Goal: Information Seeking & Learning: Learn about a topic

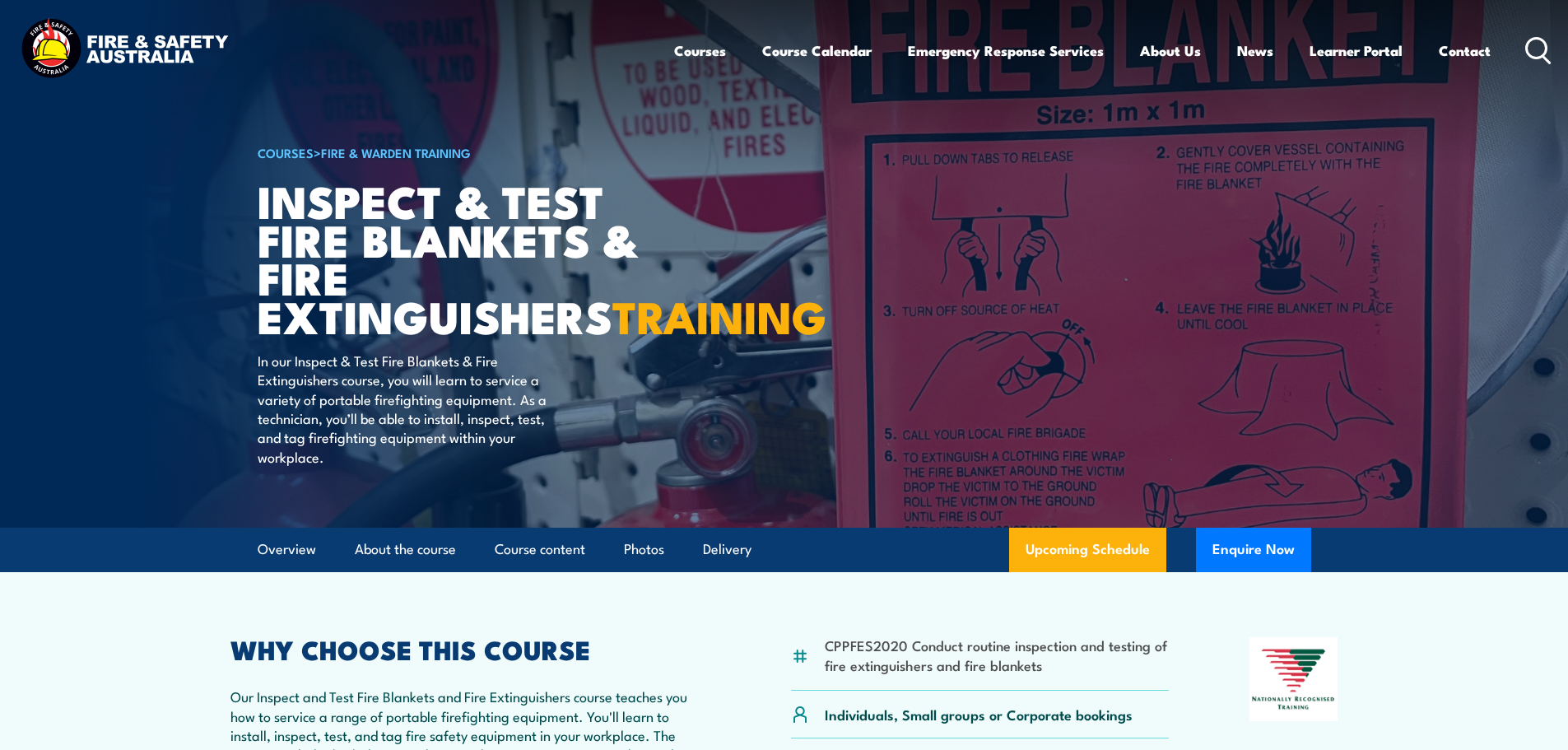
click at [1527, 48] on circle at bounding box center [1536, 48] width 20 height 20
click at [1532, 50] on icon at bounding box center [1537, 50] width 26 height 27
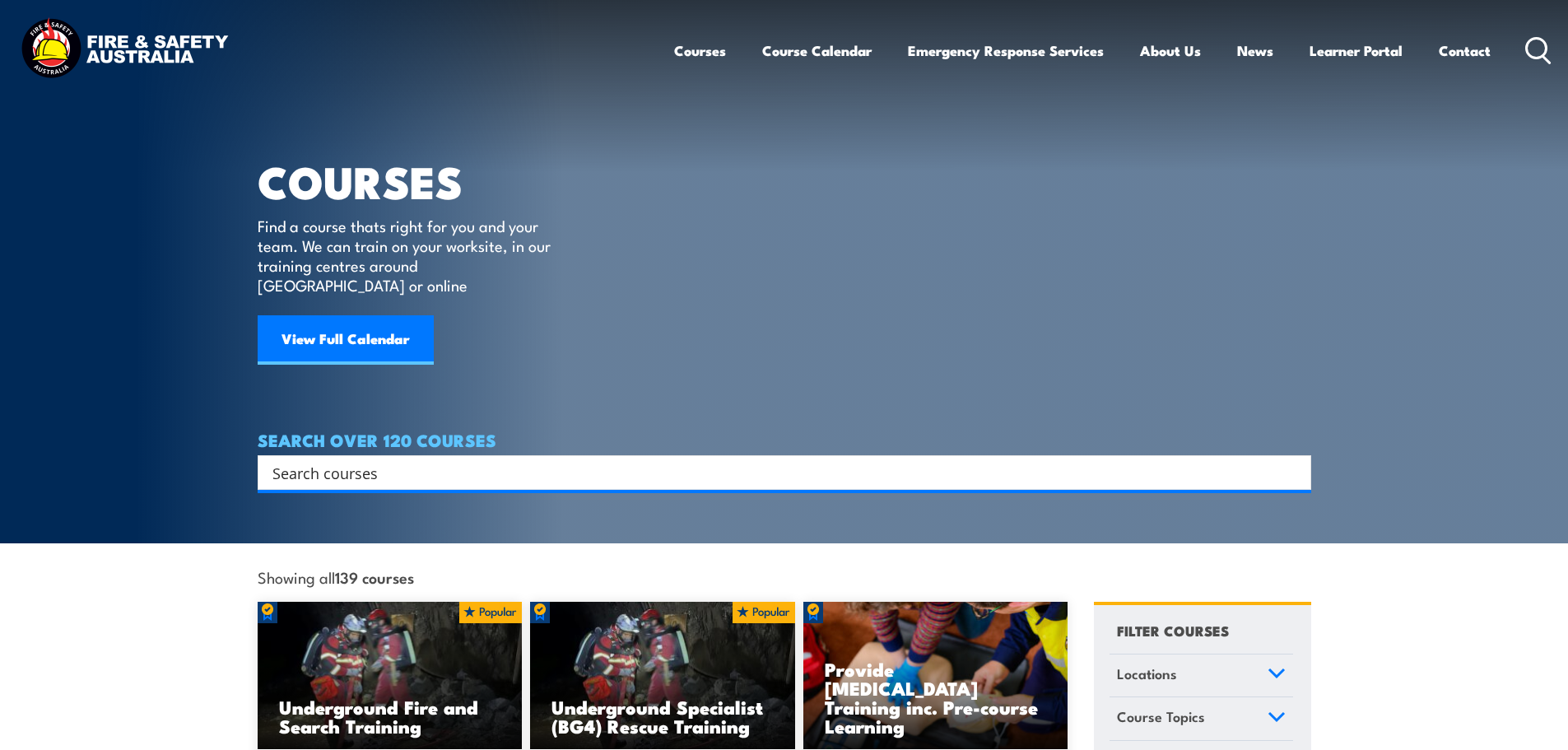
click at [298, 460] on input "Search input" at bounding box center [774, 472] width 1003 height 24
paste input "Training for AFFF System Inspections"
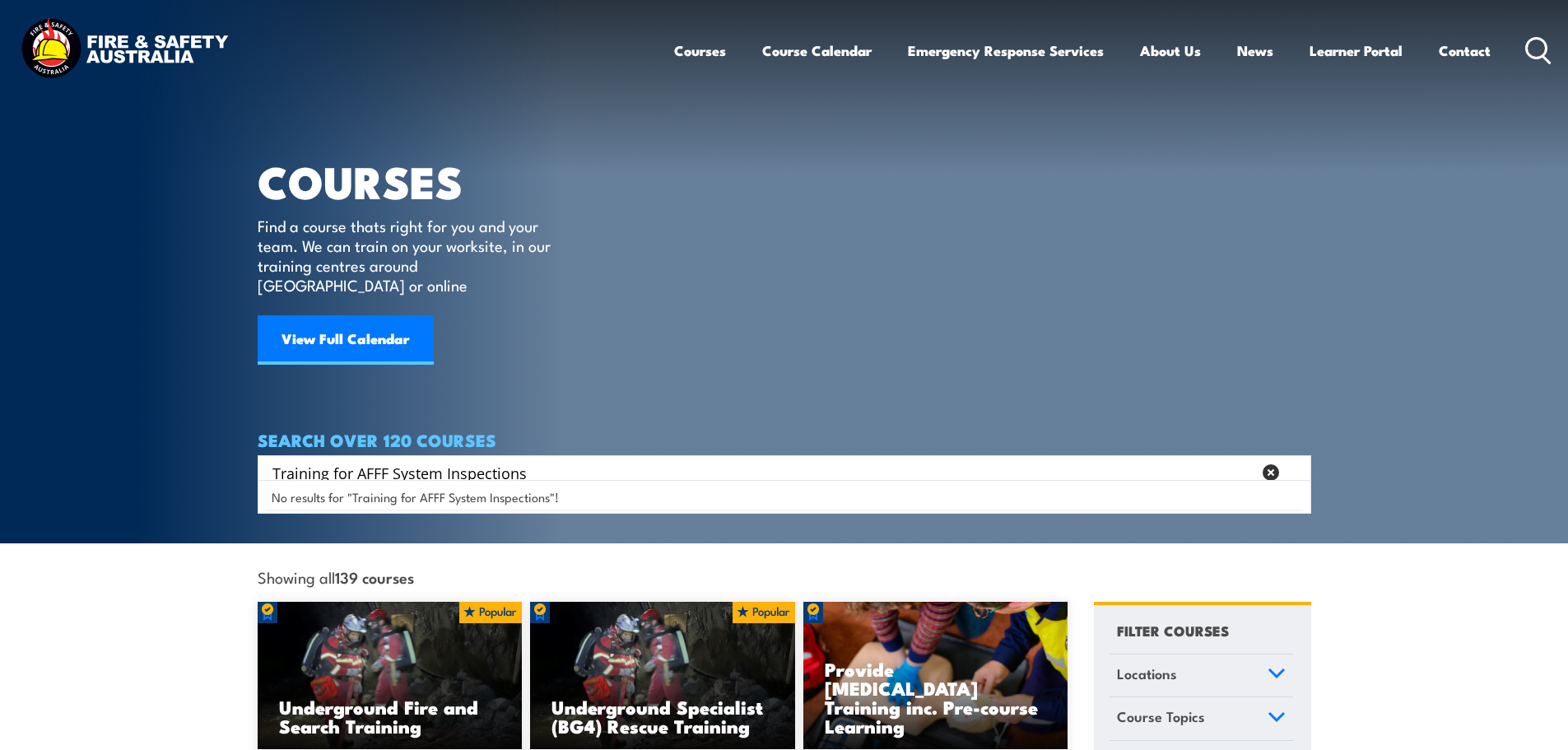
type input "Training for AFFF System Inspections"
